Goal: Task Accomplishment & Management: Use online tool/utility

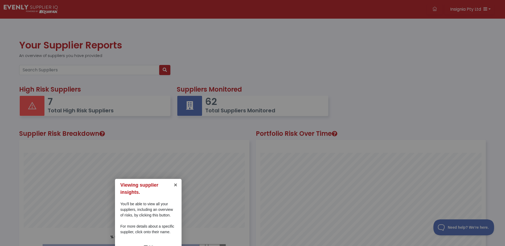
scroll to position [137, 0]
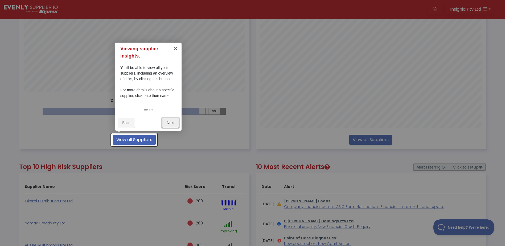
click at [170, 122] on link "Next" at bounding box center [170, 123] width 17 height 10
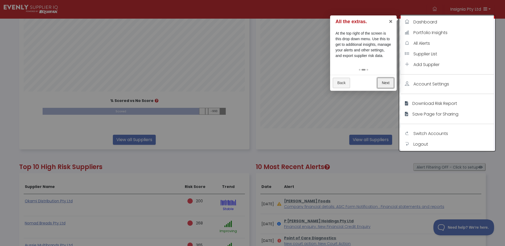
click at [389, 81] on link "Next" at bounding box center [385, 83] width 17 height 10
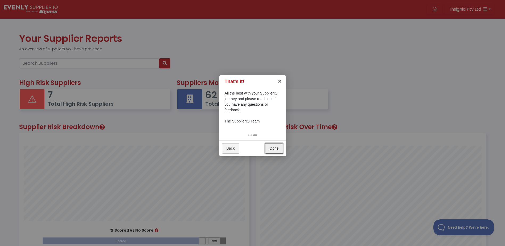
scroll to position [0, 0]
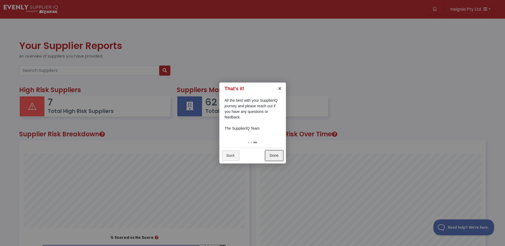
click at [274, 155] on link "Done" at bounding box center [274, 155] width 18 height 10
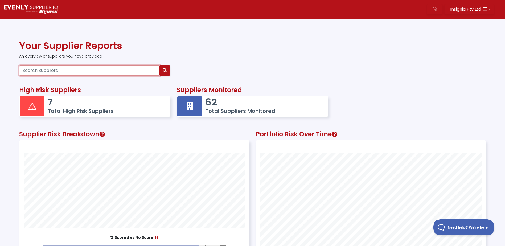
click at [95, 72] on input "Search Suppliers" at bounding box center [89, 70] width 140 height 10
click at [64, 106] on p "7" at bounding box center [106, 101] width 117 height 11
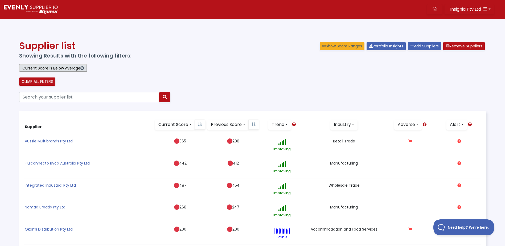
click at [43, 14] on link at bounding box center [29, 9] width 54 height 12
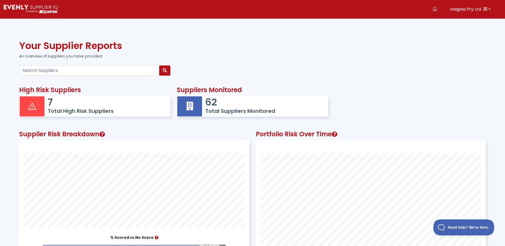
scroll to position [145, 229]
click at [210, 109] on h5 "Total Suppliers Monitored" at bounding box center [263, 111] width 117 height 6
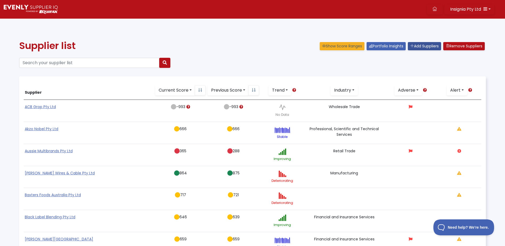
click at [418, 47] on link "Add Suppliers" at bounding box center [423, 46] width 33 height 8
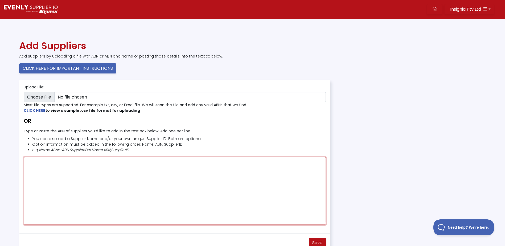
click at [57, 173] on textarea "Type or Paste the ABN of suppliers you’d like to add in the text box below. Add…" at bounding box center [175, 191] width 302 height 68
paste textarea "44061114814"
type textarea "44061114814"
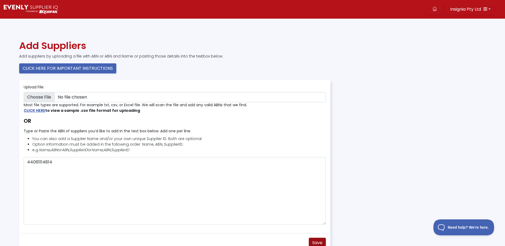
click at [317, 241] on span "Save" at bounding box center [317, 242] width 10 height 6
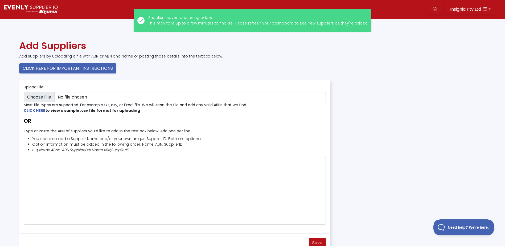
click at [42, 11] on img at bounding box center [31, 9] width 54 height 9
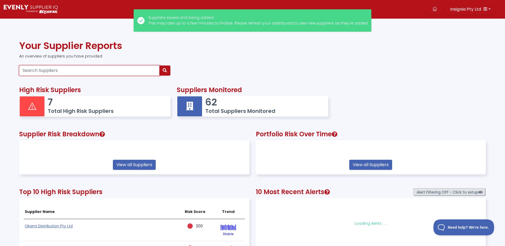
click at [93, 70] on input "Search Suppliers" at bounding box center [89, 70] width 140 height 10
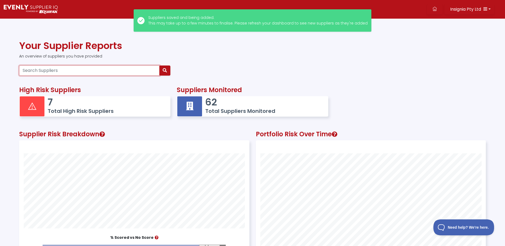
paste input "44061114814"
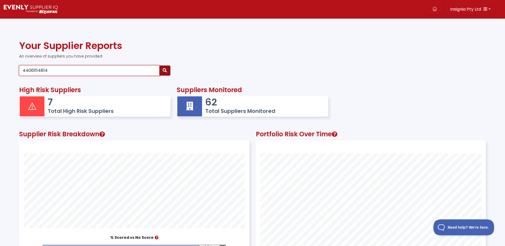
type input "44061114814"
click at [165, 68] on button "button" at bounding box center [164, 70] width 11 height 10
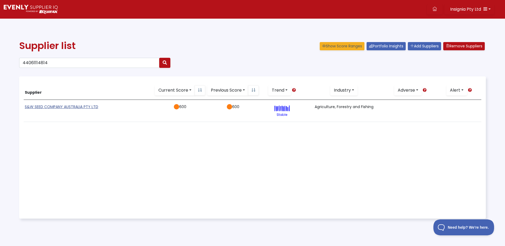
click at [52, 107] on link "S&W SEED COMPANY AUSTRALIA PTY LTD" at bounding box center [61, 106] width 73 height 5
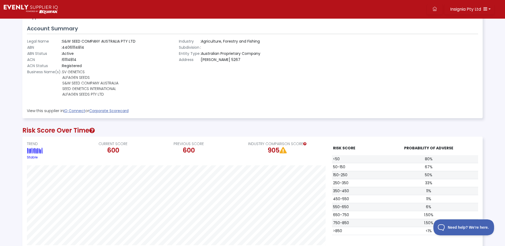
scroll to position [80, 0]
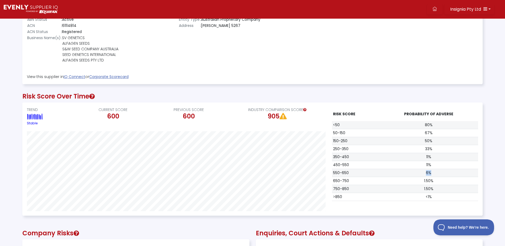
drag, startPoint x: 432, startPoint y: 174, endPoint x: 423, endPoint y: 174, distance: 9.6
click at [423, 174] on td "6%" at bounding box center [428, 173] width 99 height 8
drag, startPoint x: 423, startPoint y: 174, endPoint x: 472, endPoint y: 146, distance: 57.0
click at [472, 146] on td "33%" at bounding box center [428, 149] width 99 height 8
drag, startPoint x: 430, startPoint y: 173, endPoint x: 425, endPoint y: 173, distance: 4.5
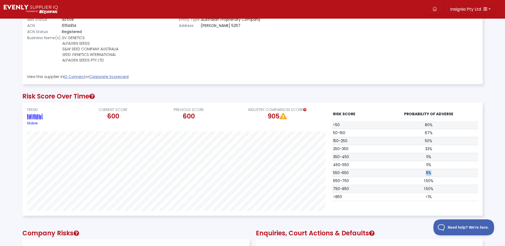
click at [425, 173] on td "6%" at bounding box center [428, 173] width 99 height 8
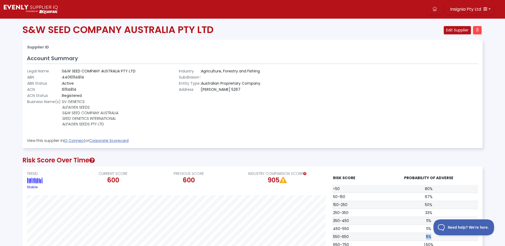
scroll to position [0, 0]
